Goal: Find contact information: Find contact information

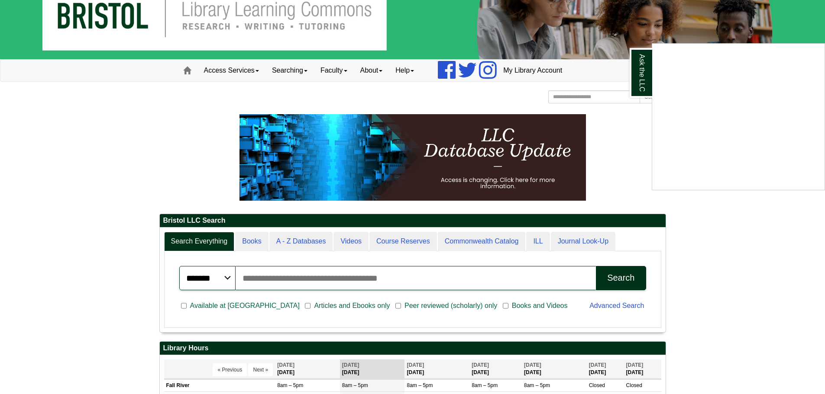
scroll to position [43, 0]
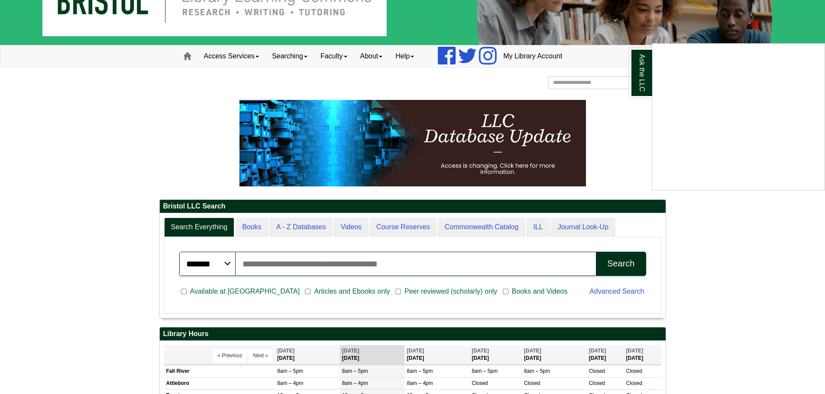
click at [383, 57] on div "Ask the LLC" at bounding box center [412, 197] width 825 height 394
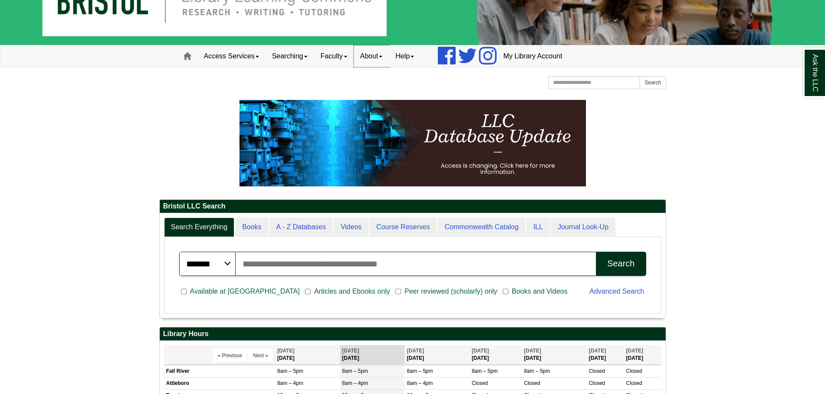
click at [383, 57] on link "About" at bounding box center [372, 56] width 36 height 22
click at [386, 84] on link "Hours & Locations" at bounding box center [388, 85] width 69 height 10
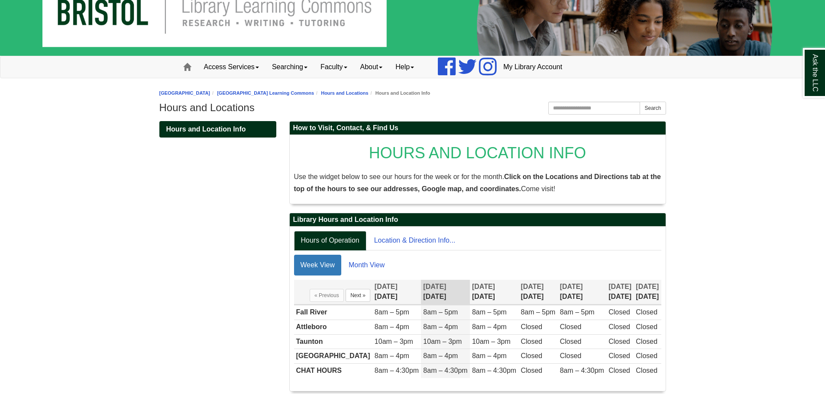
scroll to position [61, 0]
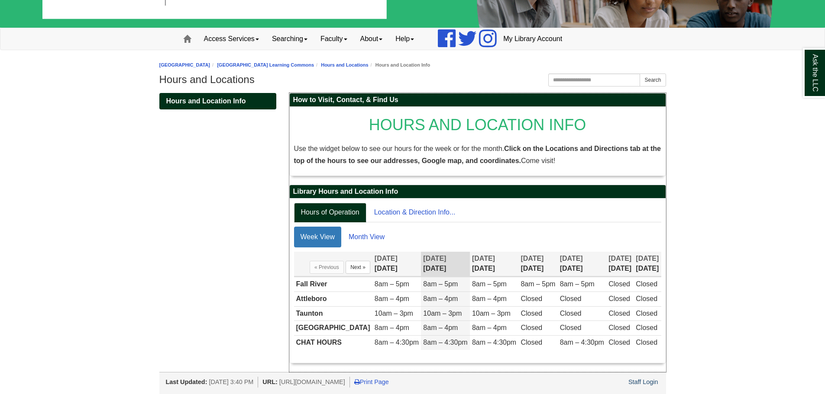
click at [425, 198] on h2 "Library Hours and Location Info" at bounding box center [478, 191] width 376 height 13
click at [422, 204] on link "Location & Direction Info..." at bounding box center [414, 212] width 95 height 19
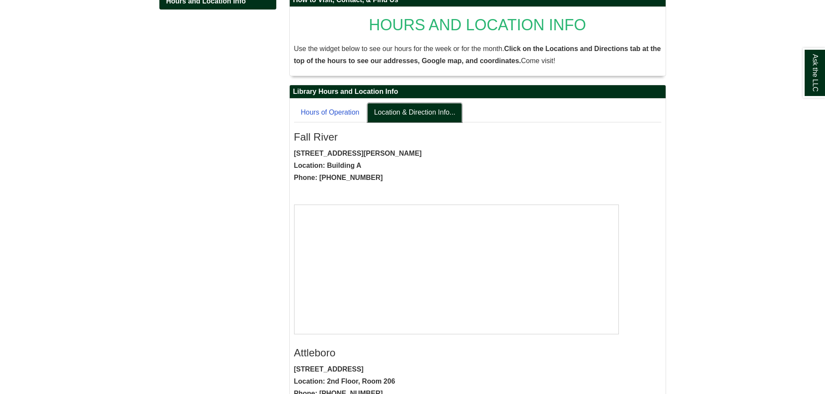
scroll to position [191, 0]
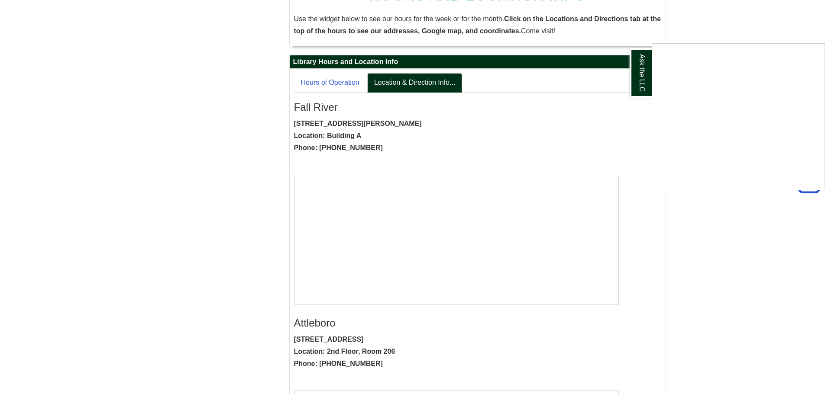
click at [367, 145] on div "Ask the LLC" at bounding box center [412, 197] width 825 height 394
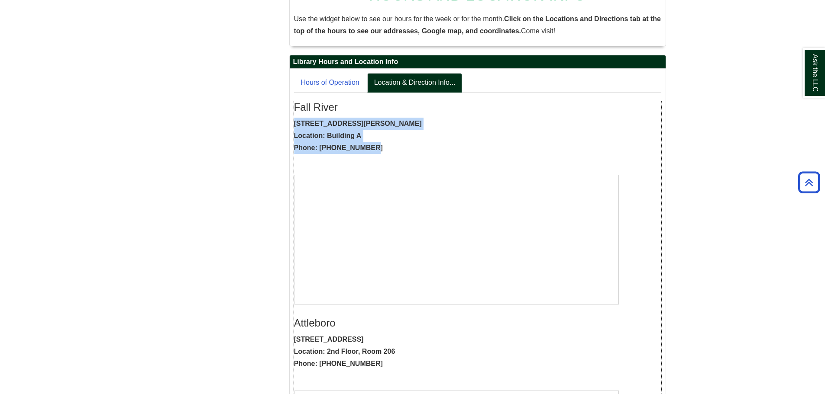
drag, startPoint x: 366, startPoint y: 150, endPoint x: 293, endPoint y: 125, distance: 77.2
copy strong "777 Elsbree Street, Fall River, MA, 02720 Location: Building A Phone: 774-357-2…"
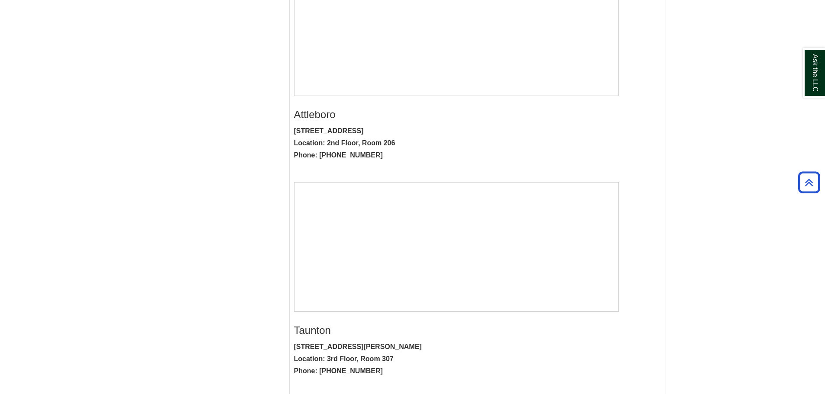
scroll to position [407, 0]
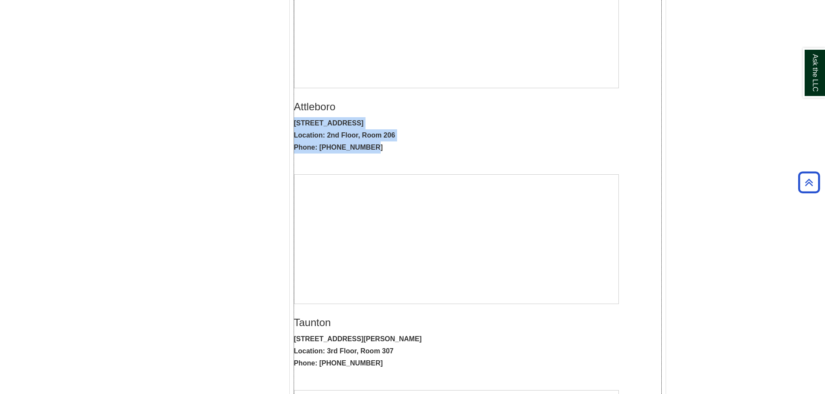
drag, startPoint x: 363, startPoint y: 151, endPoint x: 294, endPoint y: 124, distance: 74.3
click at [294, 124] on p "11 Field Road, Attleboro, MA 02703 Location: 2nd Floor, Room 206 Phone: 774-357…" at bounding box center [477, 135] width 367 height 36
copy strong "11 Field Road, Attleboro, MA 02703 Location: 2nd Floor, Room 206 Phone: 774-357…"
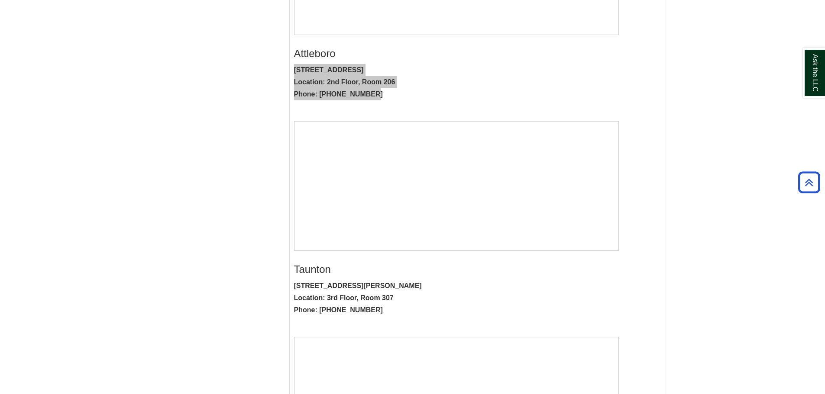
scroll to position [580, 0]
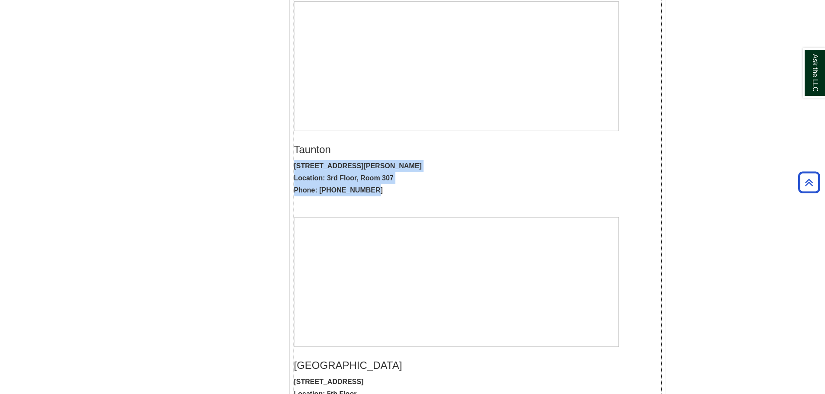
drag, startPoint x: 365, startPoint y: 194, endPoint x: 294, endPoint y: 169, distance: 75.6
click at [294, 169] on p "2 Hamilton Street, Taunton, MA 02780 Location: 3rd Floor, Room 307 Phone: 774-3…" at bounding box center [477, 178] width 367 height 36
copy strong "2 Hamilton Street, Taunton, MA 02780 Location: 3rd Floor, Room 307 Phone: 774-3…"
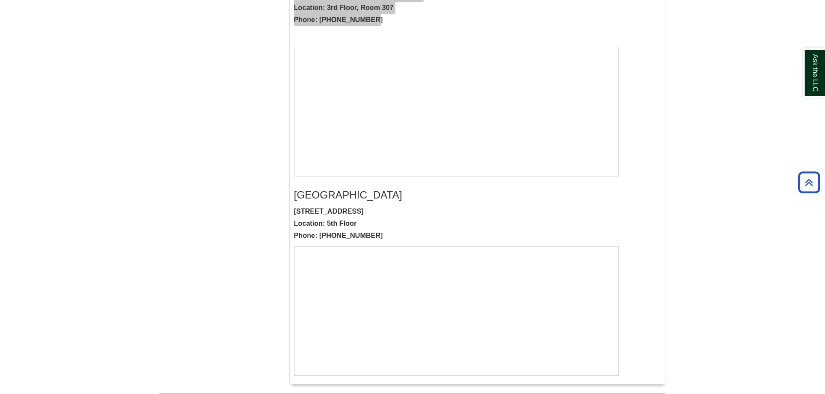
scroll to position [753, 0]
click at [325, 218] on strong "800 Purchase Street, New Bedford, MA 02740 Location: 5th Floor Phone: 774-357-4…" at bounding box center [338, 221] width 89 height 32
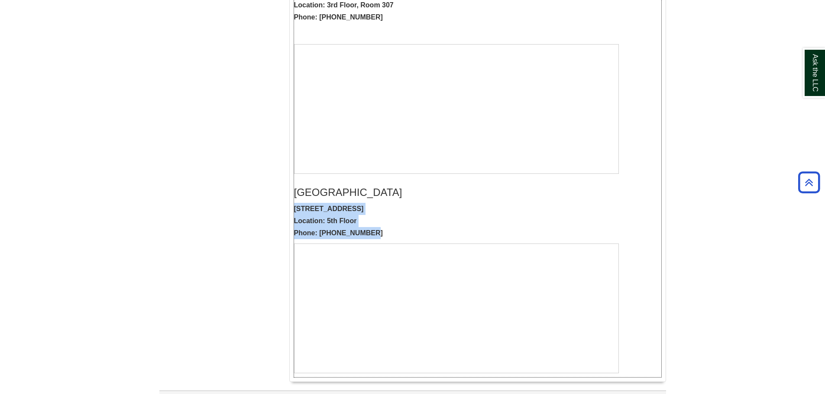
drag, startPoint x: 363, startPoint y: 232, endPoint x: 293, endPoint y: 208, distance: 74.2
copy strong "800 Purchase Street, New Bedford, MA 02740 Location: 5th Floor Phone: 774-357-4…"
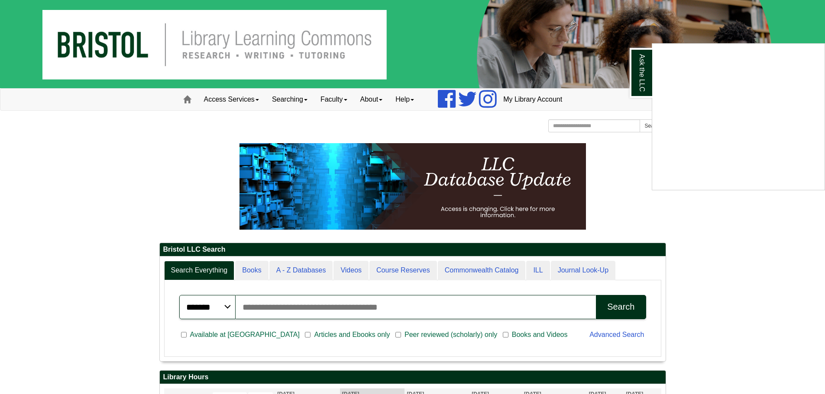
scroll to position [33, 116]
click at [149, 150] on div "Ask the LLC" at bounding box center [412, 197] width 825 height 394
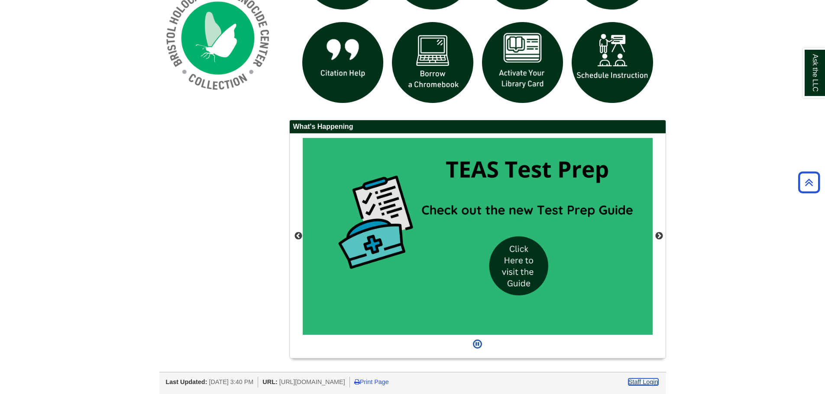
click at [633, 384] on link "Staff Login" at bounding box center [643, 382] width 30 height 7
